Goal: Check status: Check status

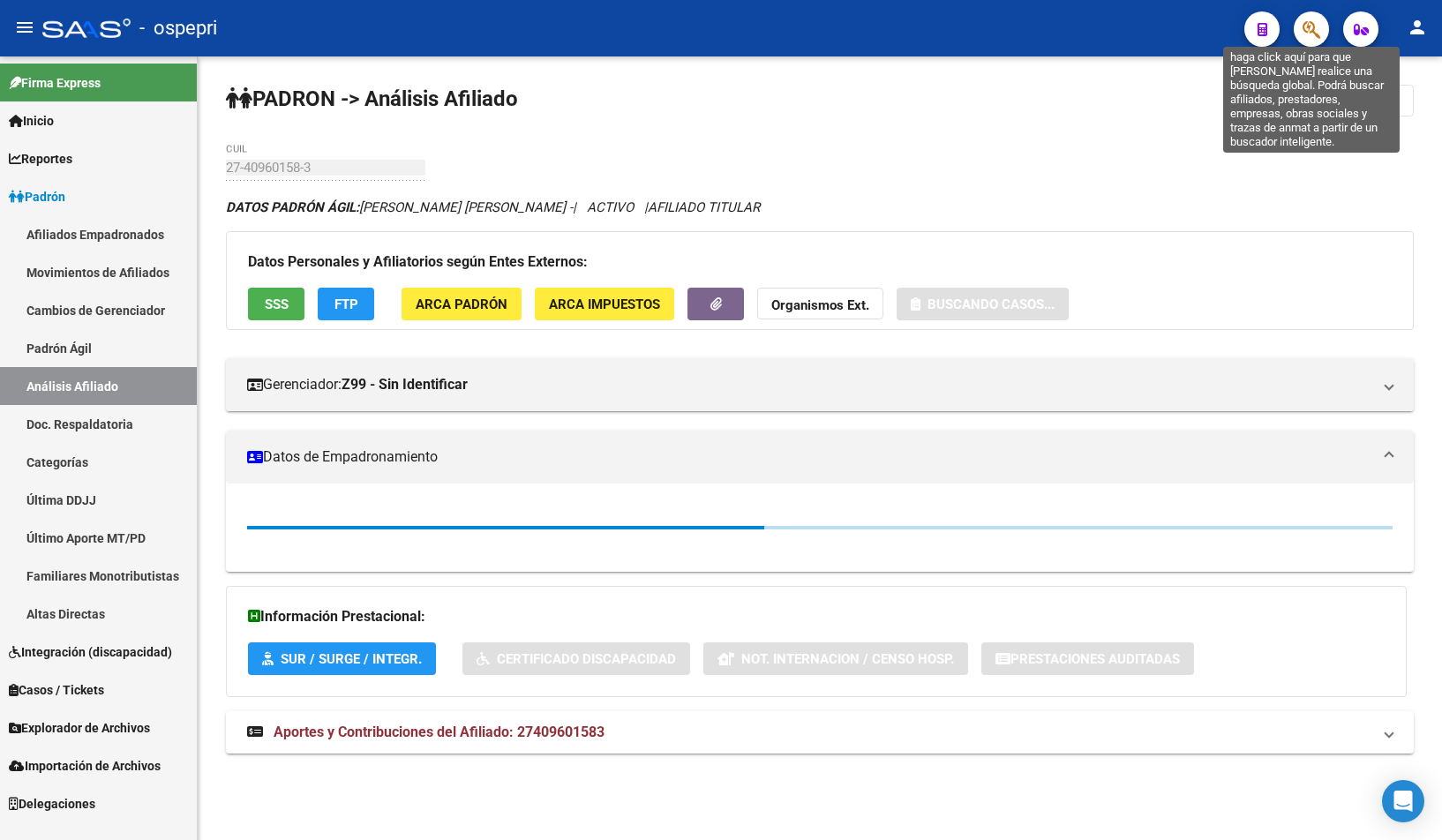
click at [1312, 37] on icon "button" at bounding box center [1311, 30] width 18 height 21
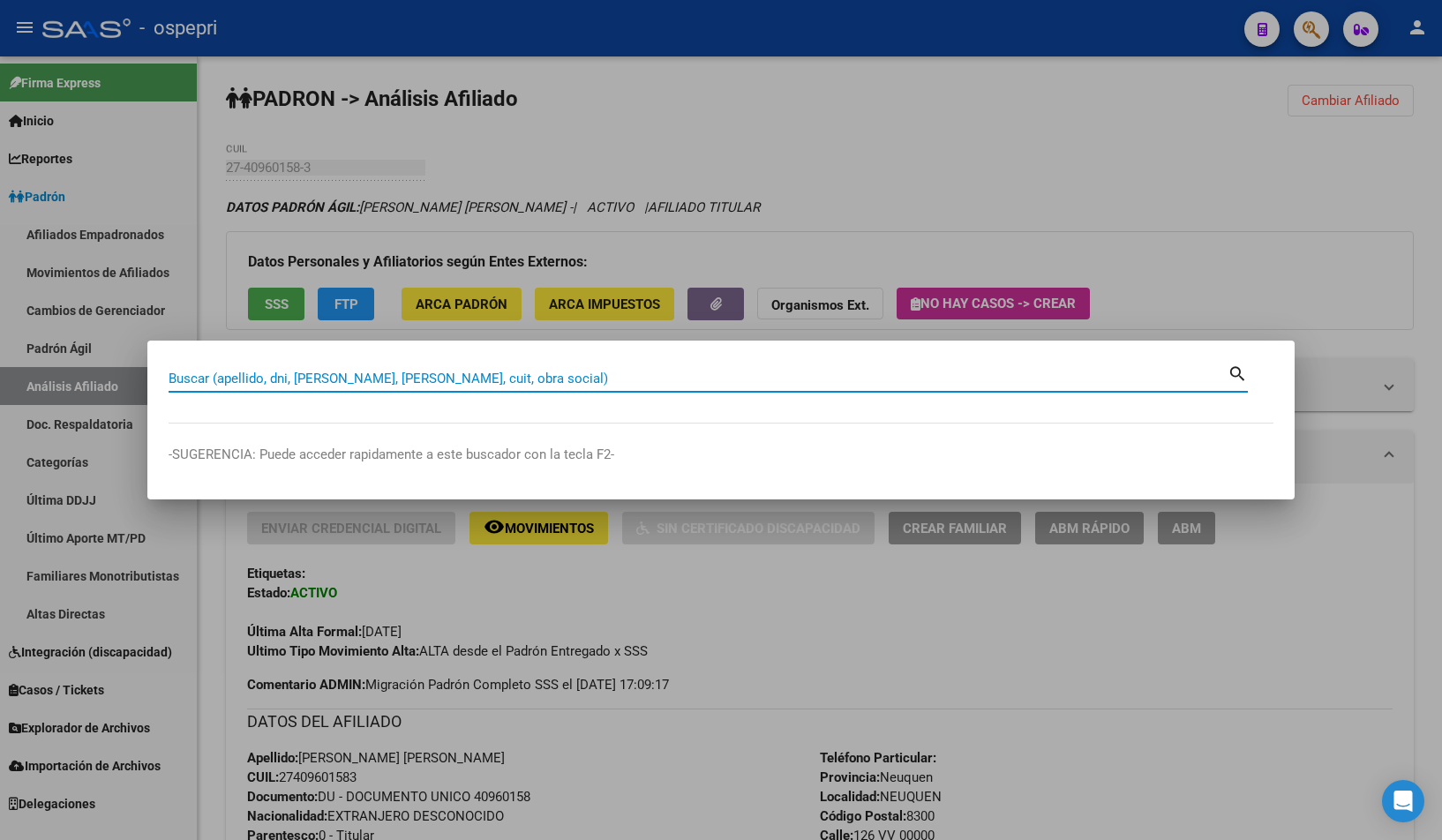
paste input "41978582"
type input "41978582"
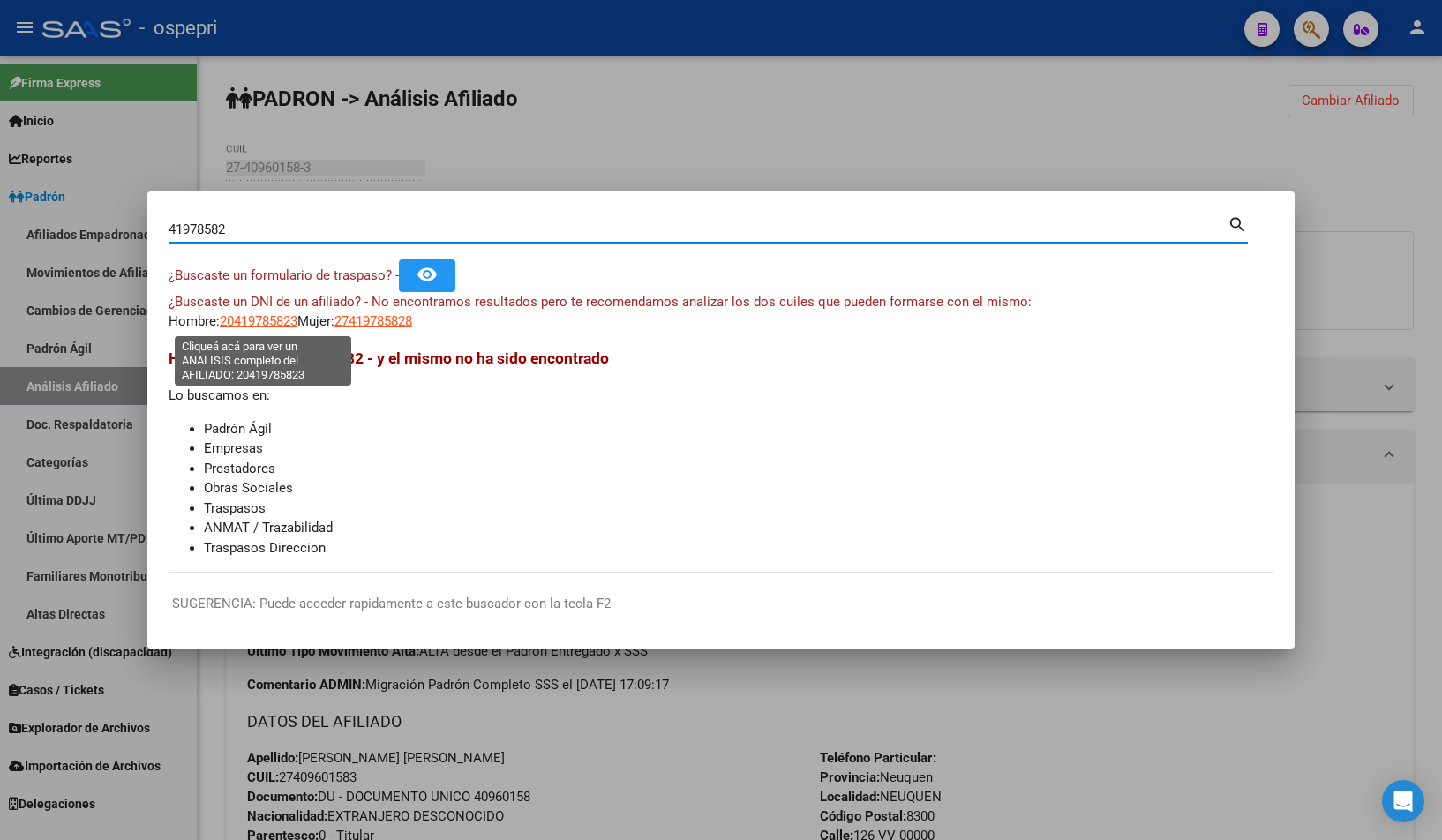
click at [249, 319] on span "20419785823" at bounding box center [258, 322] width 77 height 16
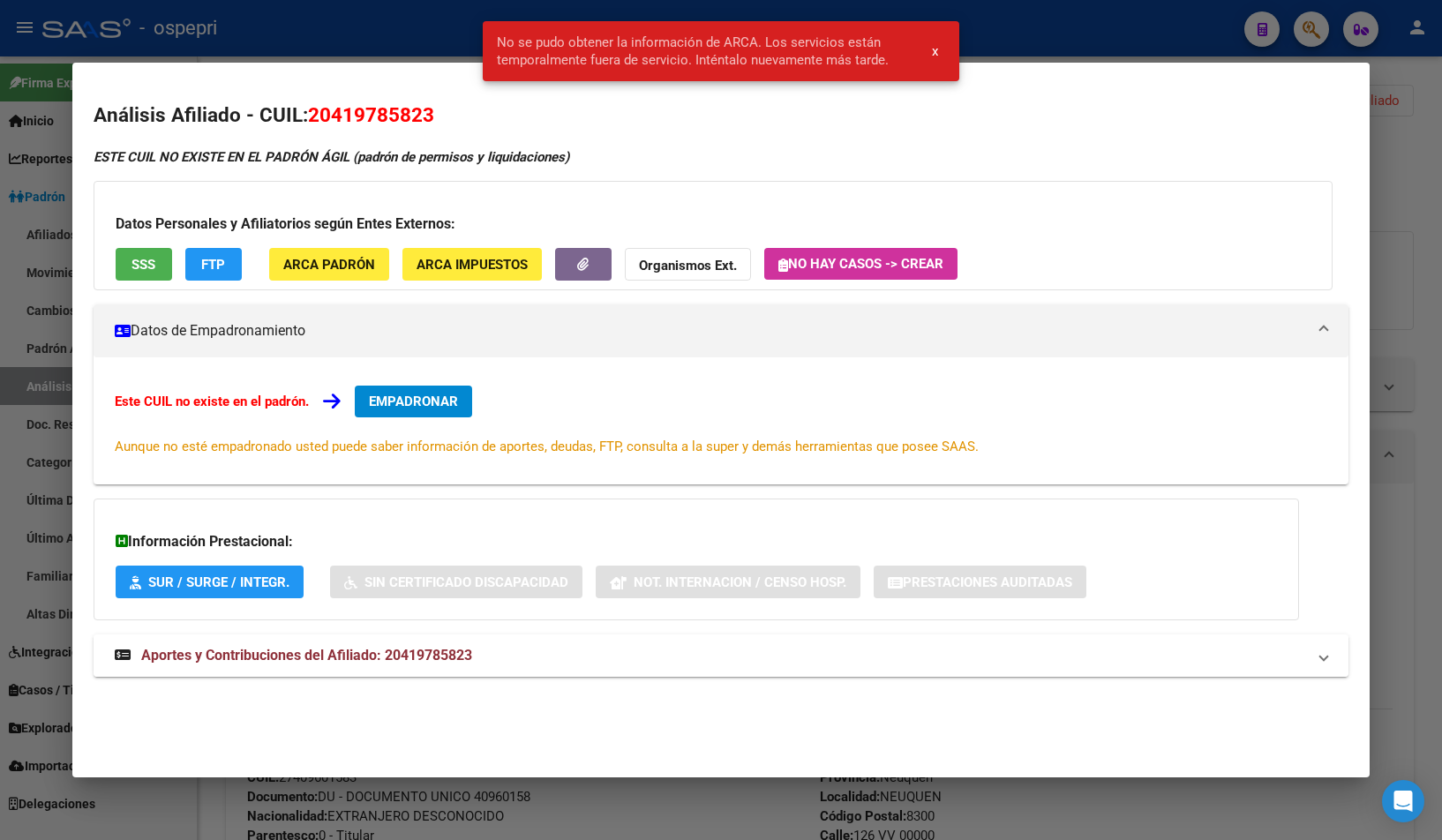
click at [335, 656] on span "Aportes y Contribuciones del Afiliado: 20419785823" at bounding box center [307, 655] width 331 height 17
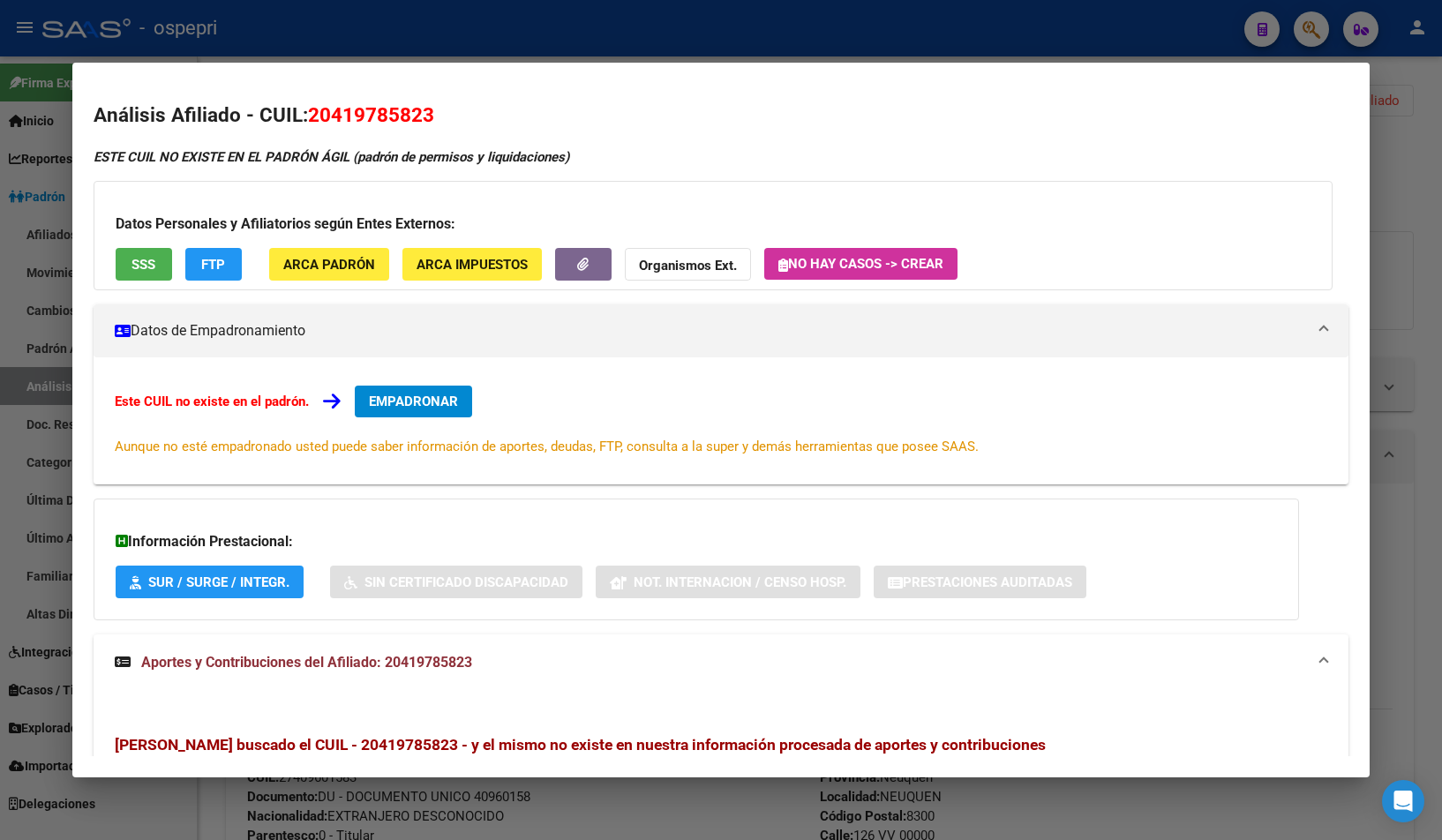
click at [1436, 106] on div at bounding box center [721, 420] width 1442 height 840
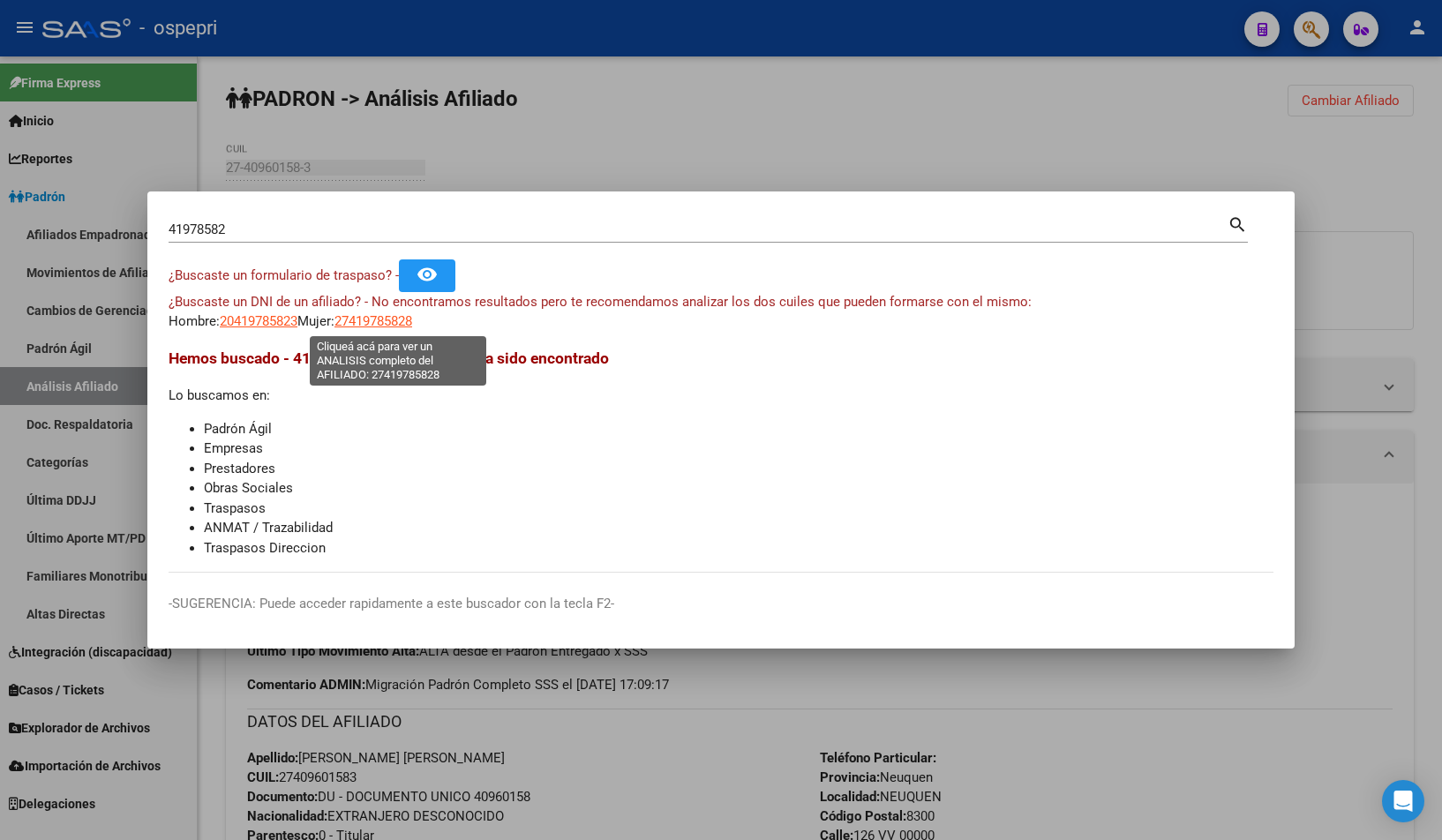
click at [377, 315] on span "27419785828" at bounding box center [373, 322] width 77 height 16
type textarea "27419785828"
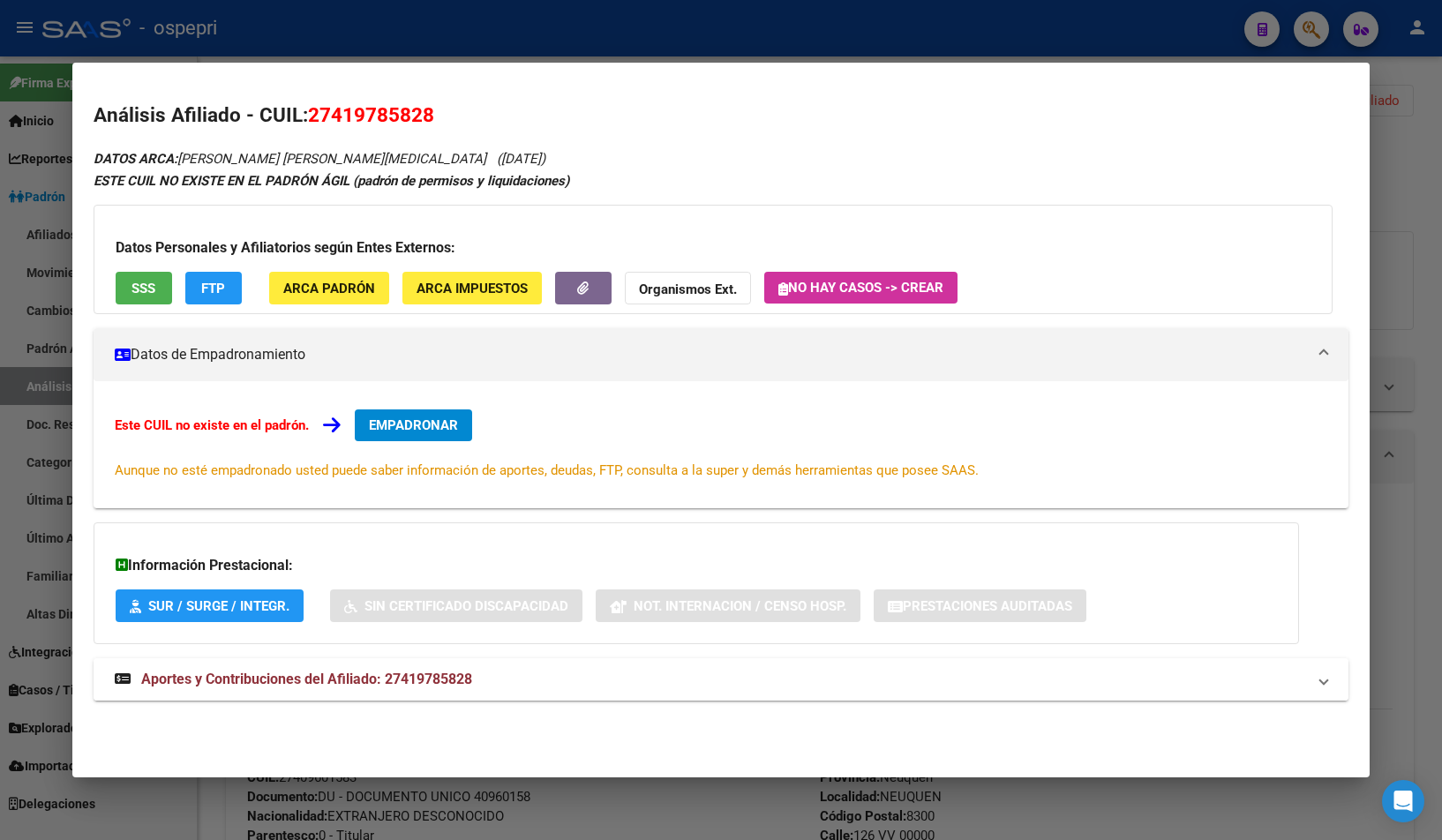
click at [465, 673] on span "Aportes y Contribuciones del Afiliado: 27419785828" at bounding box center [307, 679] width 331 height 17
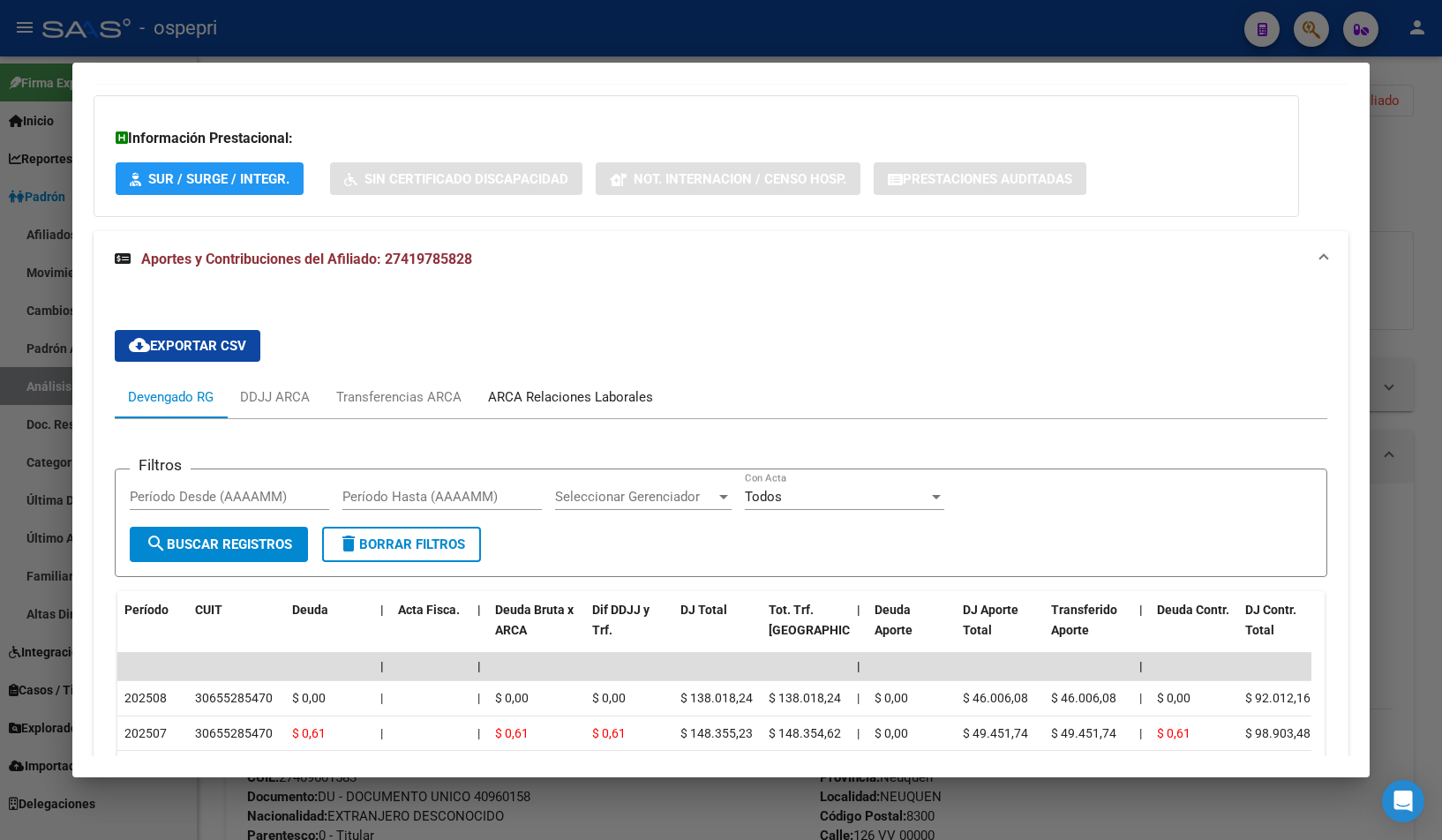
click at [563, 389] on div "ARCA Relaciones Laborales" at bounding box center [570, 397] width 165 height 20
